Goal: Task Accomplishment & Management: Use online tool/utility

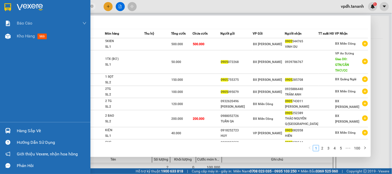
click at [36, 6] on img at bounding box center [30, 7] width 26 height 8
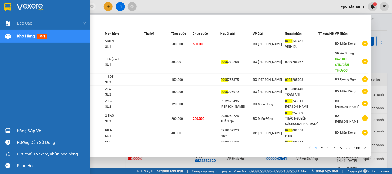
click at [6, 6] on img at bounding box center [7, 7] width 7 height 8
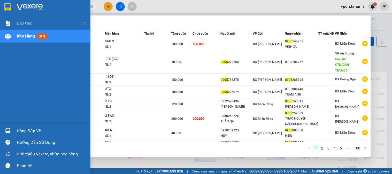
click at [34, 7] on img at bounding box center [30, 7] width 26 height 8
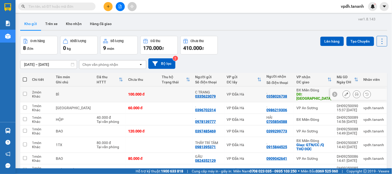
scroll to position [37, 0]
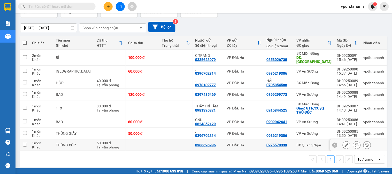
click at [25, 143] on input "checkbox" at bounding box center [25, 145] width 4 height 4
checkbox input "true"
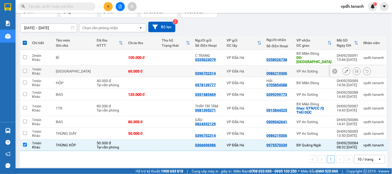
scroll to position [0, 0]
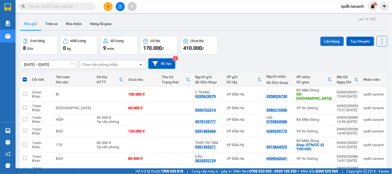
click at [323, 45] on button "Lên hàng" at bounding box center [331, 41] width 23 height 9
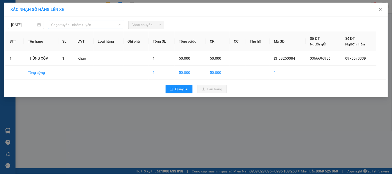
click at [104, 23] on span "Chọn tuyến - nhóm tuyến" at bounding box center [86, 25] width 70 height 8
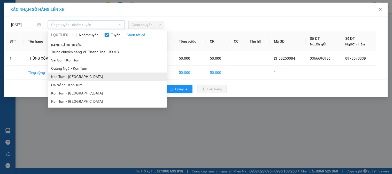
click at [75, 75] on li "Kon Tum - [GEOGRAPHIC_DATA]" at bounding box center [107, 77] width 119 height 8
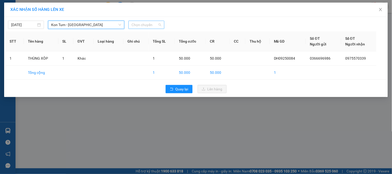
click at [141, 23] on span "Chọn chuyến" at bounding box center [146, 25] width 30 height 8
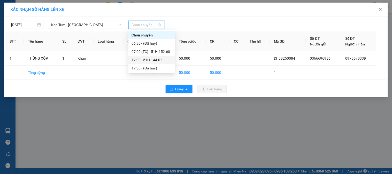
click at [143, 60] on div "12:00 - 51H-144.02" at bounding box center [151, 60] width 40 height 6
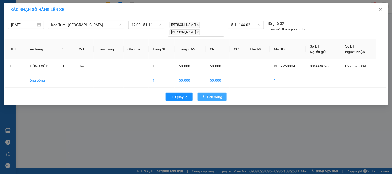
click at [216, 98] on span "Lên hàng" at bounding box center [214, 97] width 15 height 6
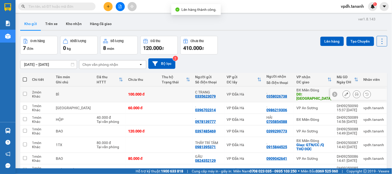
scroll to position [25, 0]
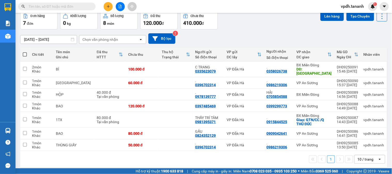
click at [25, 55] on span at bounding box center [25, 54] width 4 height 4
click at [25, 52] on input "checkbox" at bounding box center [25, 52] width 0 height 0
checkbox input "true"
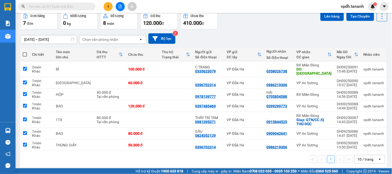
checkbox input "true"
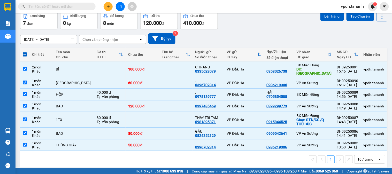
click at [23, 53] on span at bounding box center [25, 54] width 4 height 4
click at [25, 52] on input "checkbox" at bounding box center [25, 52] width 0 height 0
click at [25, 53] on span at bounding box center [25, 54] width 4 height 4
click at [25, 52] on input "checkbox" at bounding box center [25, 52] width 0 height 0
click at [25, 67] on input "checkbox" at bounding box center [25, 69] width 4 height 4
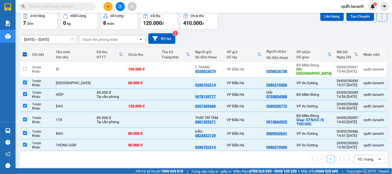
click at [24, 53] on span at bounding box center [25, 54] width 4 height 4
click at [25, 52] on input "checkbox" at bounding box center [25, 52] width 0 height 0
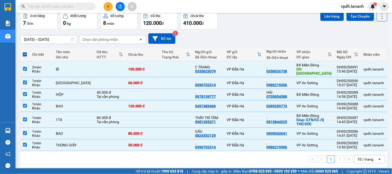
click at [26, 55] on span at bounding box center [25, 54] width 4 height 4
click at [25, 52] on input "checkbox" at bounding box center [25, 52] width 0 height 0
click at [26, 55] on span at bounding box center [25, 54] width 4 height 4
click at [25, 52] on input "checkbox" at bounding box center [25, 52] width 0 height 0
click at [26, 67] on input "checkbox" at bounding box center [25, 69] width 4 height 4
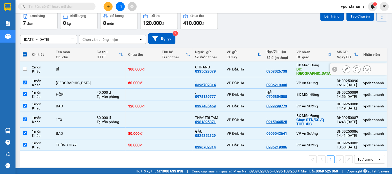
checkbox input "false"
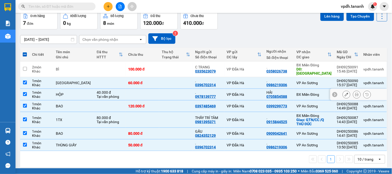
click at [27, 92] on input "checkbox" at bounding box center [25, 94] width 4 height 4
checkbox input "false"
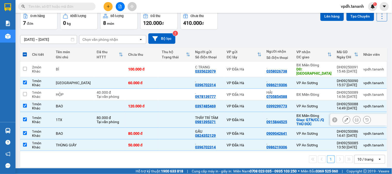
click at [25, 117] on input "checkbox" at bounding box center [25, 119] width 4 height 4
checkbox input "false"
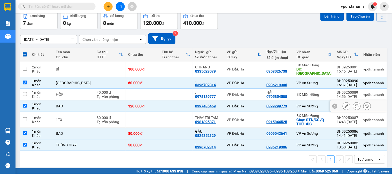
scroll to position [0, 0]
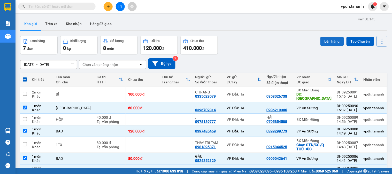
click at [324, 43] on button "Lên hàng" at bounding box center [331, 41] width 23 height 9
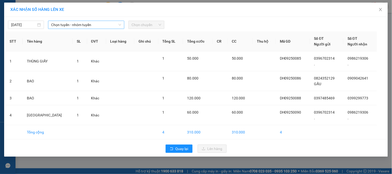
click at [95, 26] on span "Chọn tuyến - nhóm tuyến" at bounding box center [86, 25] width 70 height 8
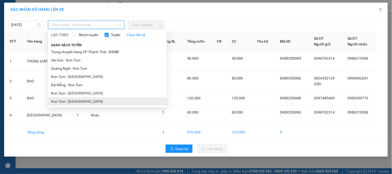
click at [80, 101] on li "Kon Tum - [GEOGRAPHIC_DATA]" at bounding box center [107, 101] width 119 height 8
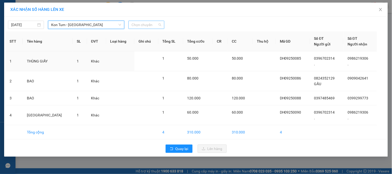
click at [139, 27] on span "Chọn chuyến" at bounding box center [146, 25] width 30 height 8
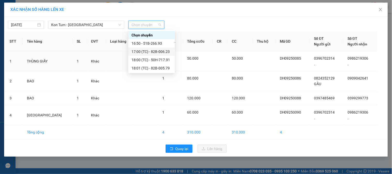
click at [164, 53] on div "17:00 (TC) - 82B-006.23" at bounding box center [151, 52] width 40 height 6
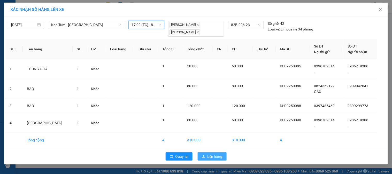
click at [211, 154] on span "Lên hàng" at bounding box center [214, 157] width 15 height 6
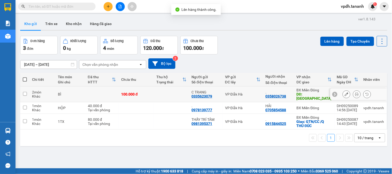
click at [25, 92] on input "checkbox" at bounding box center [25, 94] width 4 height 4
checkbox input "true"
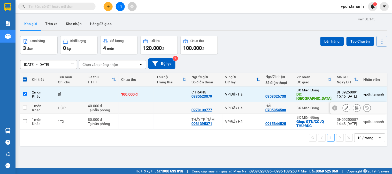
click at [25, 106] on input "checkbox" at bounding box center [25, 108] width 4 height 4
checkbox input "true"
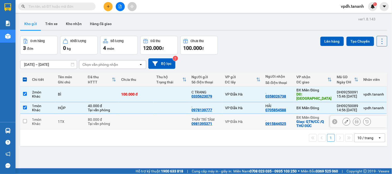
click at [24, 119] on input "checkbox" at bounding box center [25, 121] width 4 height 4
checkbox input "true"
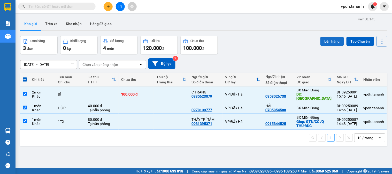
click at [325, 40] on button "Lên hàng" at bounding box center [331, 41] width 23 height 9
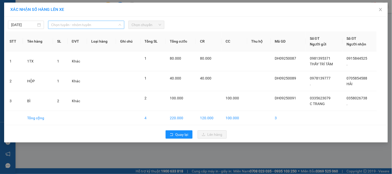
click at [100, 23] on span "Chọn tuyến - nhóm tuyến" at bounding box center [86, 25] width 70 height 8
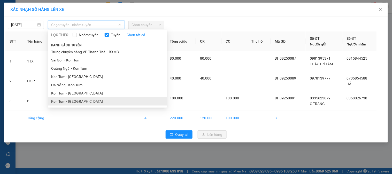
click at [82, 101] on li "Kon Tum - [GEOGRAPHIC_DATA]" at bounding box center [107, 101] width 119 height 8
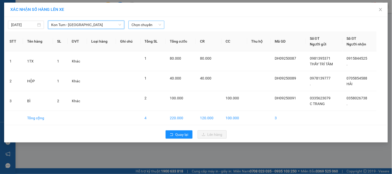
click at [136, 26] on span "Chọn chuyến" at bounding box center [146, 25] width 30 height 8
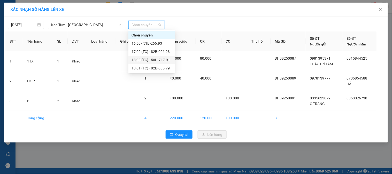
click at [161, 59] on div "18:00 (TC) - 50H-717.91" at bounding box center [151, 60] width 40 height 6
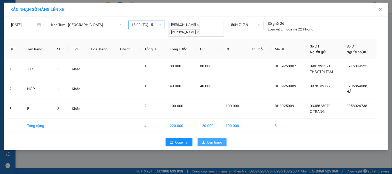
click at [210, 145] on span "Lên hàng" at bounding box center [214, 142] width 15 height 6
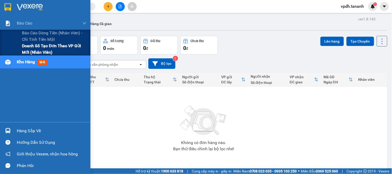
click at [45, 47] on span "Doanh số tạo đơn theo VP gửi mới (nhân viên)" at bounding box center [54, 49] width 65 height 13
